Goal: Check status: Check status

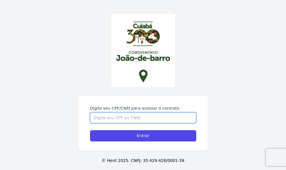
click at [147, 113] on input "Digite seu CPF/CNPJ para acessar o contrato" at bounding box center [143, 117] width 106 height 11
type input "06184478141"
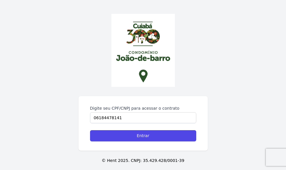
click at [128, 143] on div "Digite seu CPF/CNPJ para acessar o contrato 06184478141 Entrar" at bounding box center [143, 123] width 129 height 55
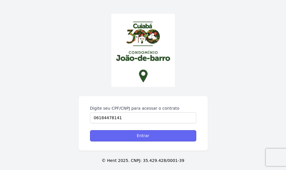
click at [127, 139] on input "Entrar" at bounding box center [143, 135] width 106 height 11
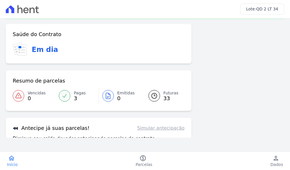
scroll to position [29, 0]
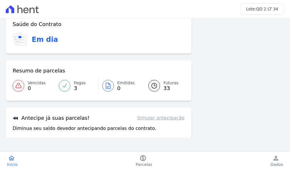
click at [152, 86] on icon at bounding box center [154, 85] width 5 height 5
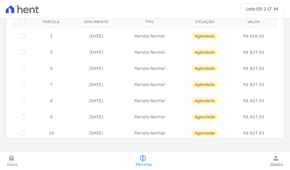
scroll to position [58, 0]
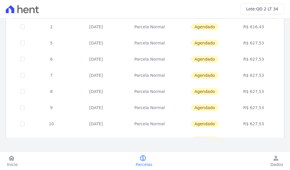
click at [254, 42] on td "R$ 627,53" at bounding box center [254, 43] width 45 height 16
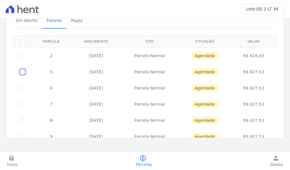
click at [23, 70] on input "checkbox" at bounding box center [22, 72] width 5 height 5
checkbox input "true"
